Goal: Information Seeking & Learning: Learn about a topic

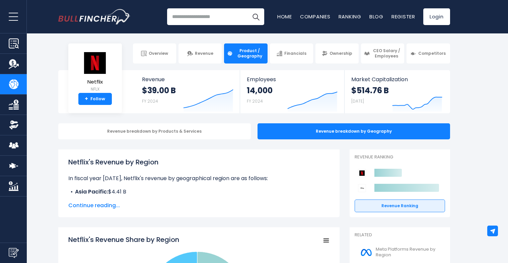
click at [196, 15] on input "search" at bounding box center [215, 16] width 97 height 17
type input "*******"
click at [253, 21] on button "Search" at bounding box center [255, 16] width 17 height 17
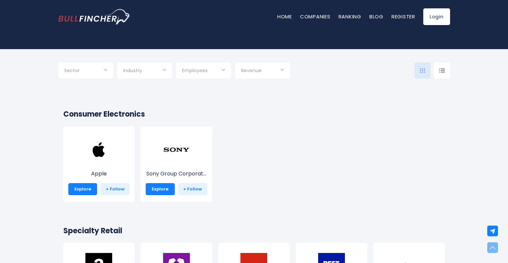
scroll to position [38, 0]
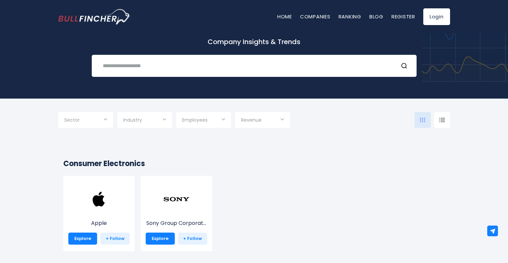
click at [160, 183] on div "Sony Group Corporat... Explore + Follow" at bounding box center [177, 214] width 72 height 76
click at [161, 200] on div "Sony Group Corporat... Explore + Follow" at bounding box center [177, 214] width 72 height 76
click at [165, 214] on div "Sony Group Corporat... Explore + Follow" at bounding box center [177, 214] width 72 height 76
click at [165, 222] on p "Sony Group Corporat..." at bounding box center [177, 224] width 62 height 8
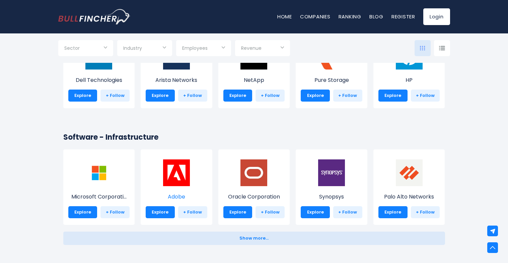
scroll to position [535, 0]
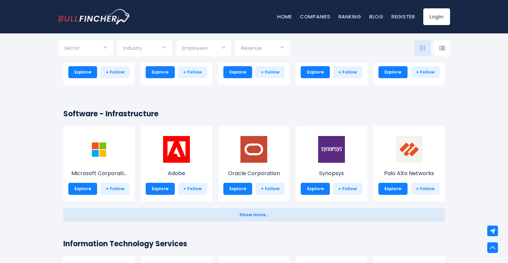
click at [162, 163] on div "Adobe Explore + Follow" at bounding box center [177, 164] width 72 height 76
click at [173, 170] on p "Adobe" at bounding box center [177, 174] width 62 height 8
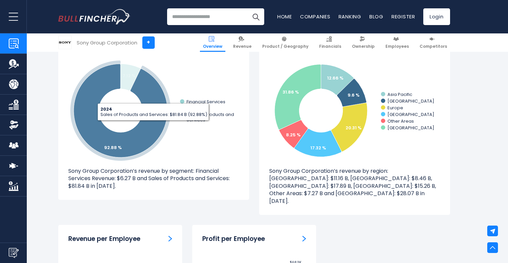
scroll to position [592, 0]
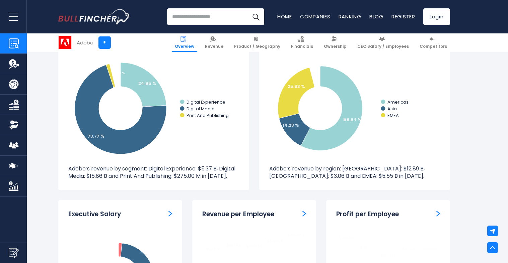
scroll to position [611, 0]
